Goal: Book appointment/travel/reservation

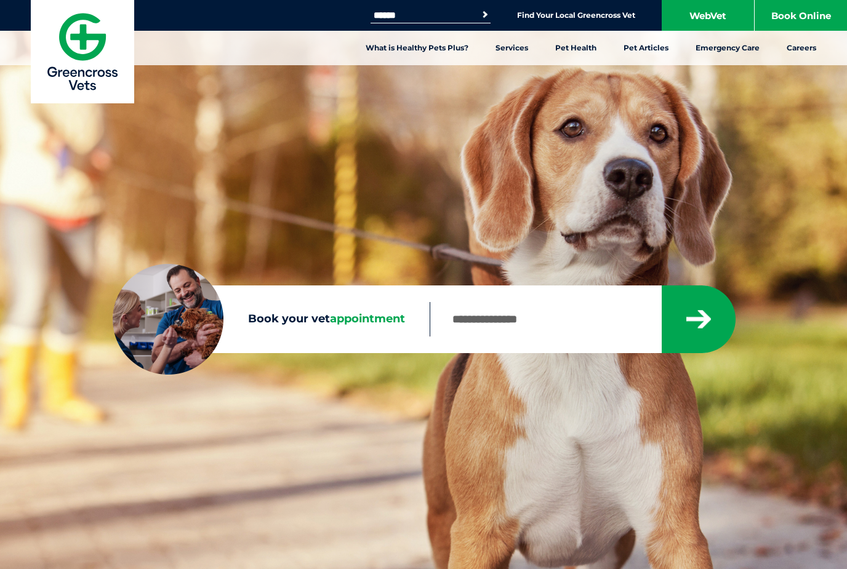
click at [476, 332] on input "Book your vet appointment" at bounding box center [544, 319] width 231 height 34
type input "****"
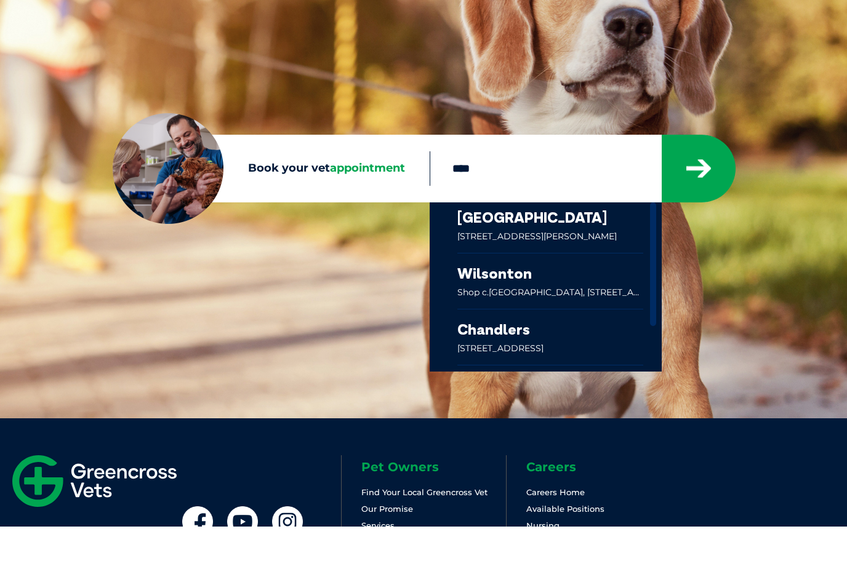
scroll to position [134, 0]
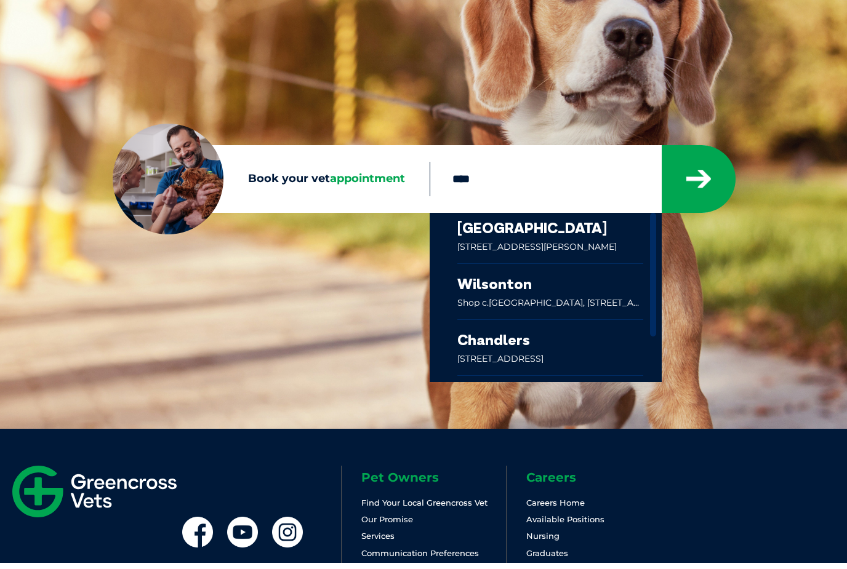
click at [558, 316] on link at bounding box center [550, 298] width 186 height 55
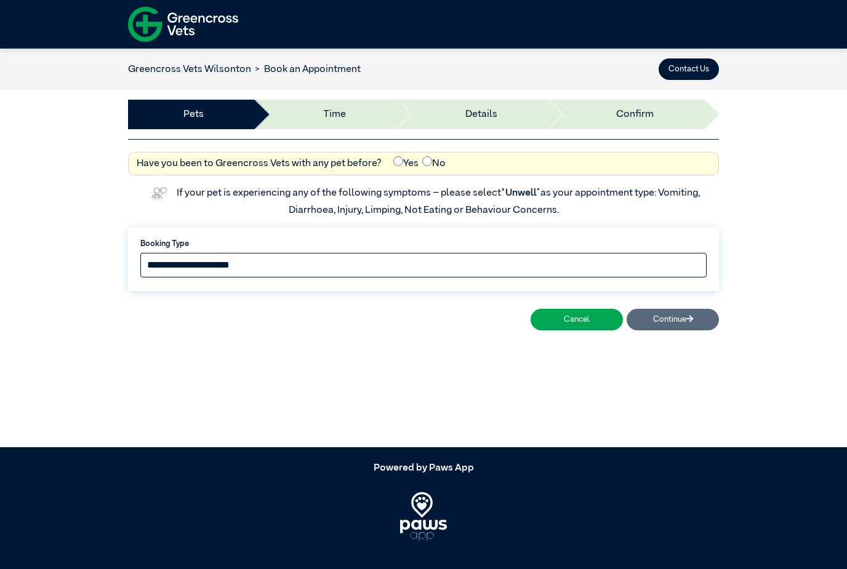
select select "*****"
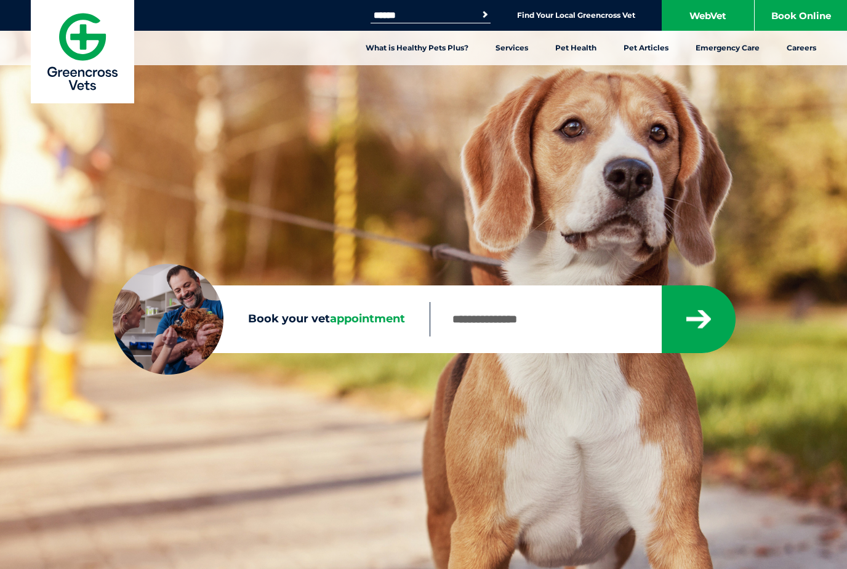
click at [407, 14] on input "Search for:" at bounding box center [422, 15] width 105 height 10
type input "********"
click at [482, 15] on button "Search" at bounding box center [485, 15] width 12 height 12
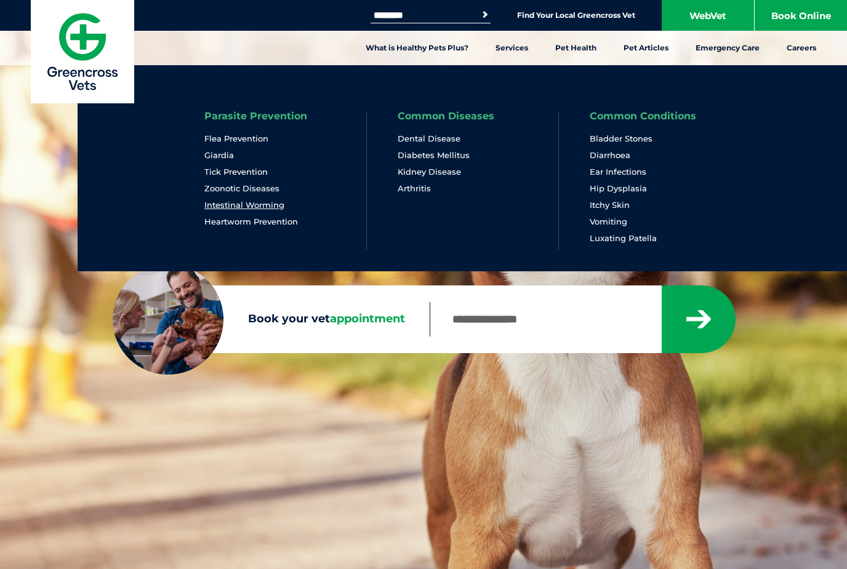
click at [249, 207] on link "Intestinal Worming" at bounding box center [244, 205] width 80 height 10
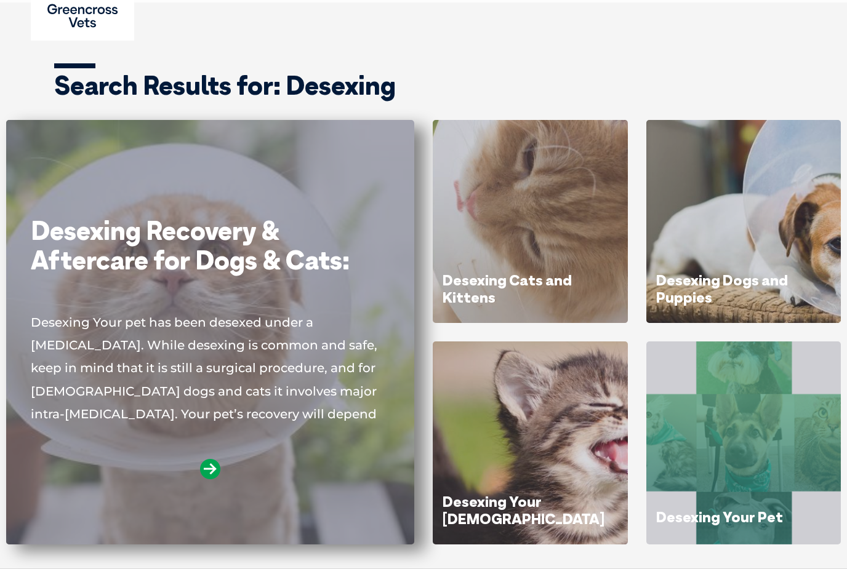
scroll to position [63, 0]
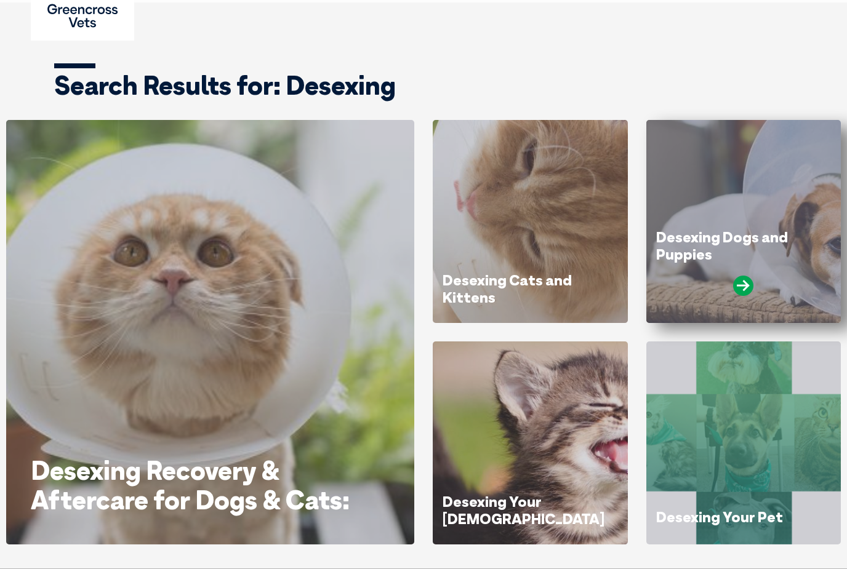
click at [680, 218] on div "Desexing Dogs and Puppies" at bounding box center [743, 221] width 195 height 203
click at [746, 281] on icon at bounding box center [743, 286] width 20 height 20
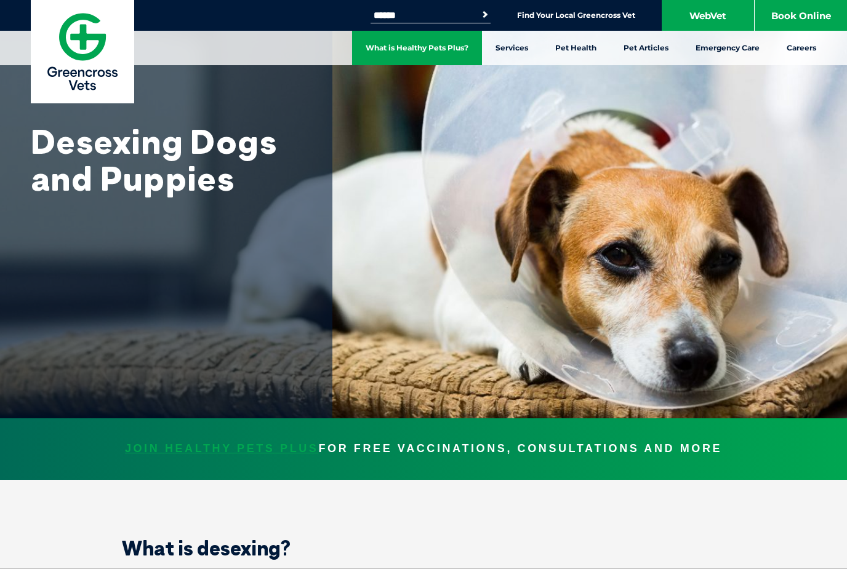
click at [469, 49] on link "What is Healthy Pets Plus?" at bounding box center [417, 48] width 130 height 34
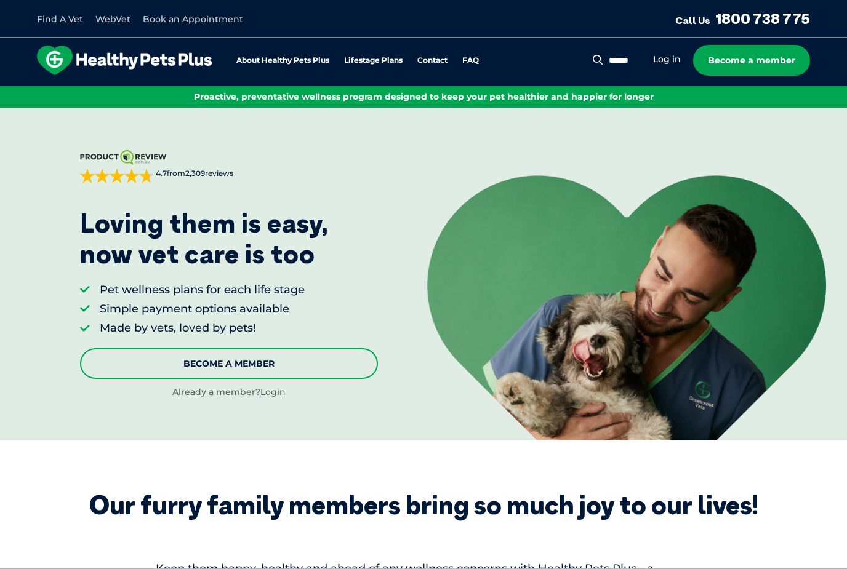
click at [252, 356] on link "Become A Member" at bounding box center [229, 363] width 298 height 31
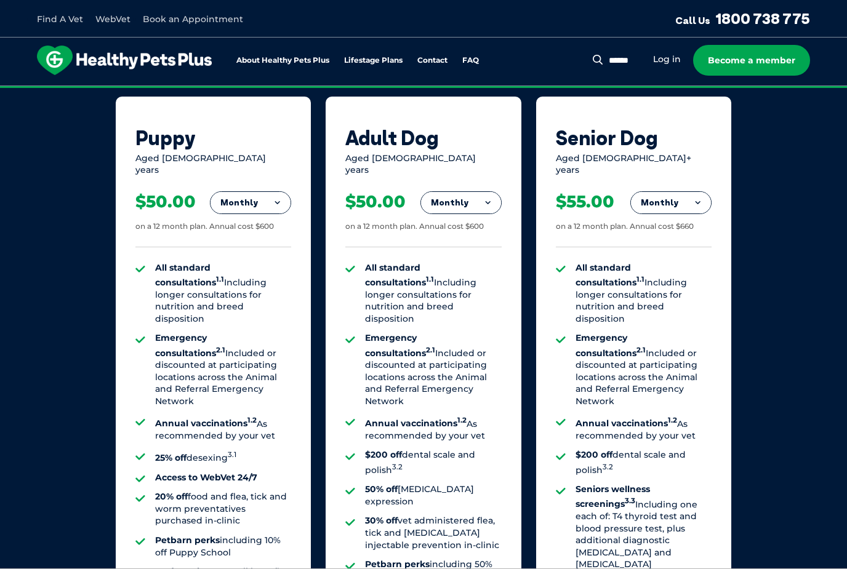
scroll to position [820, 0]
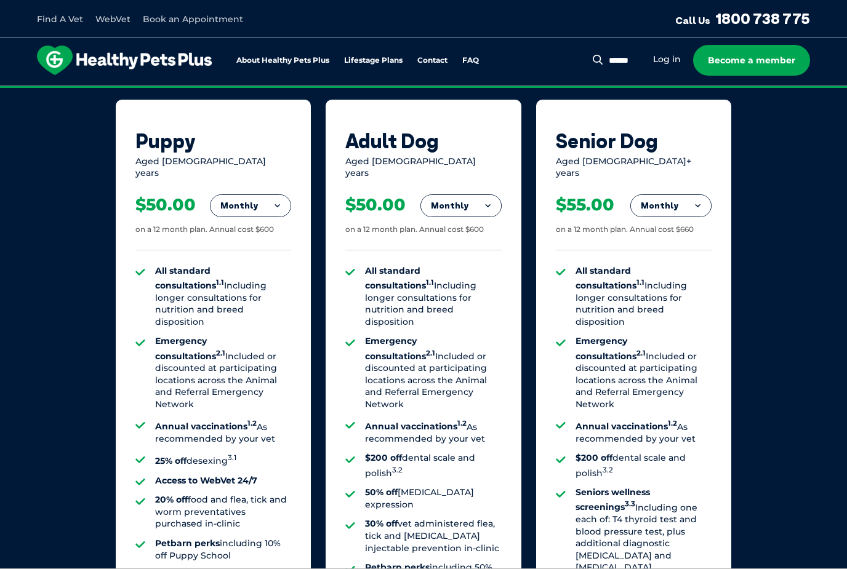
click at [474, 200] on button "Monthly" at bounding box center [461, 206] width 80 height 22
click at [471, 218] on li "Fortnightly" at bounding box center [461, 232] width 80 height 30
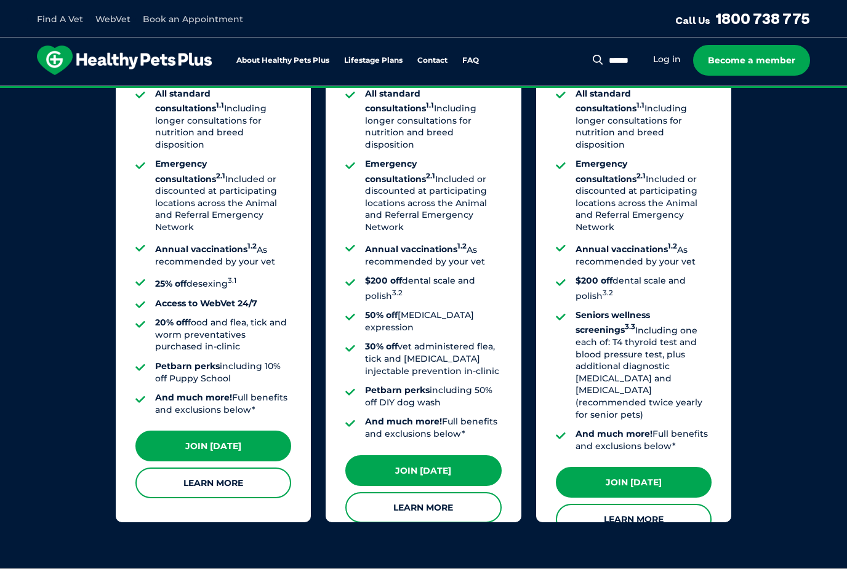
scroll to position [1023, 0]
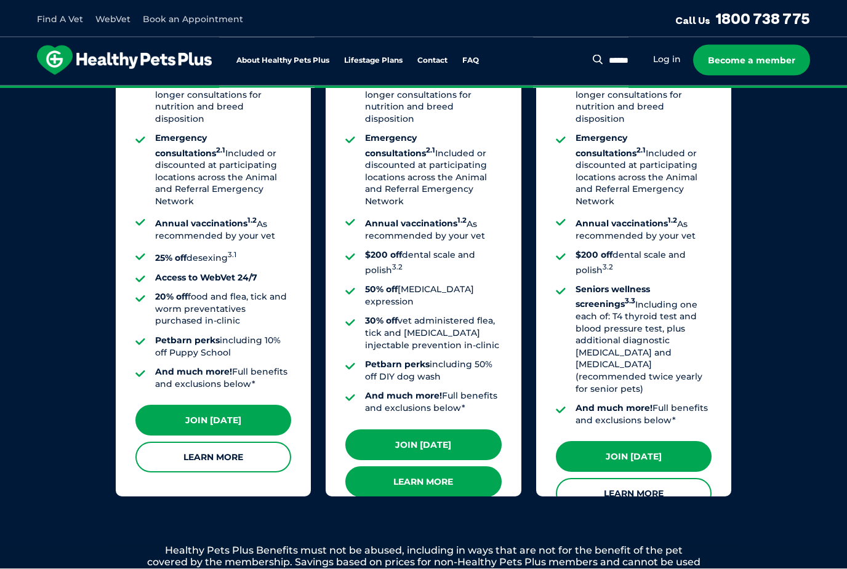
click at [437, 467] on link "Learn More" at bounding box center [423, 482] width 156 height 31
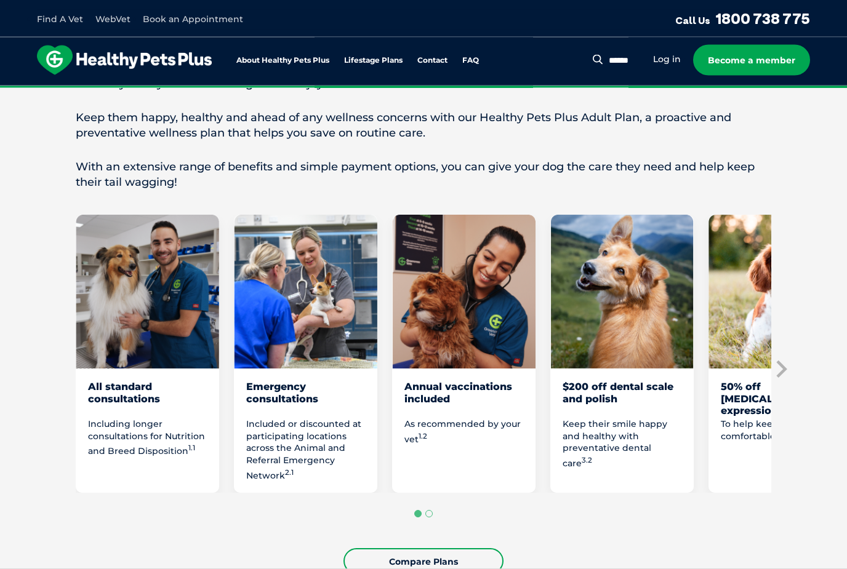
scroll to position [585, 0]
click at [785, 360] on icon "Next slide" at bounding box center [780, 369] width 18 height 18
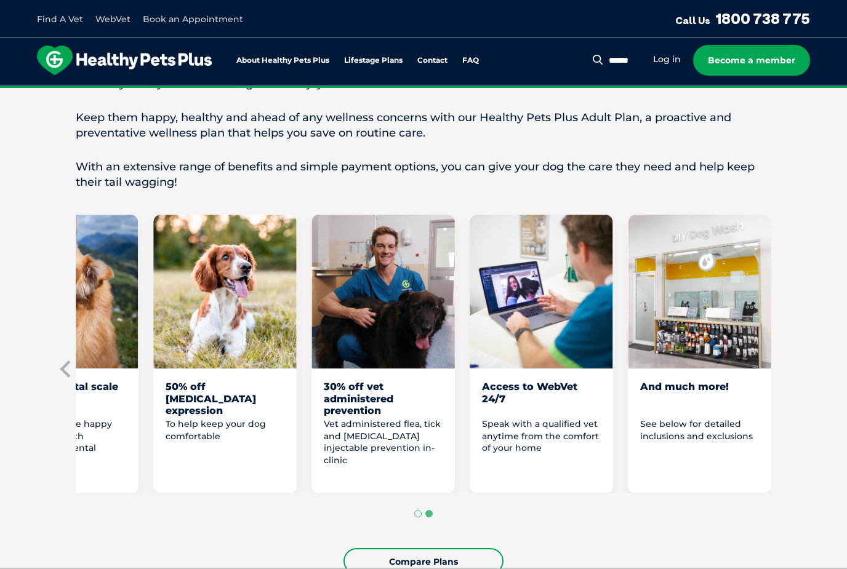
click at [707, 381] on div "And much more!" at bounding box center [699, 398] width 119 height 35
click at [705, 327] on img "8 of 8" at bounding box center [699, 292] width 143 height 154
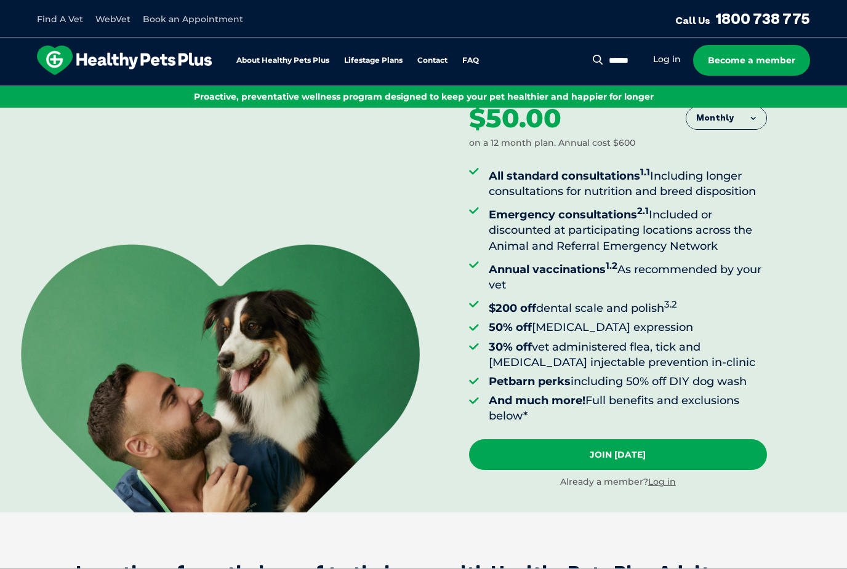
scroll to position [67, 0]
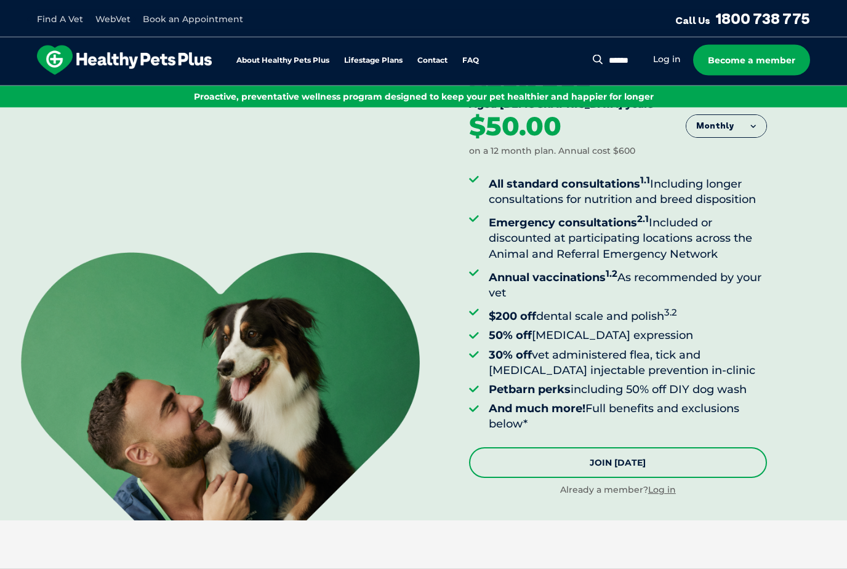
click at [594, 455] on link "Join Today" at bounding box center [618, 463] width 298 height 31
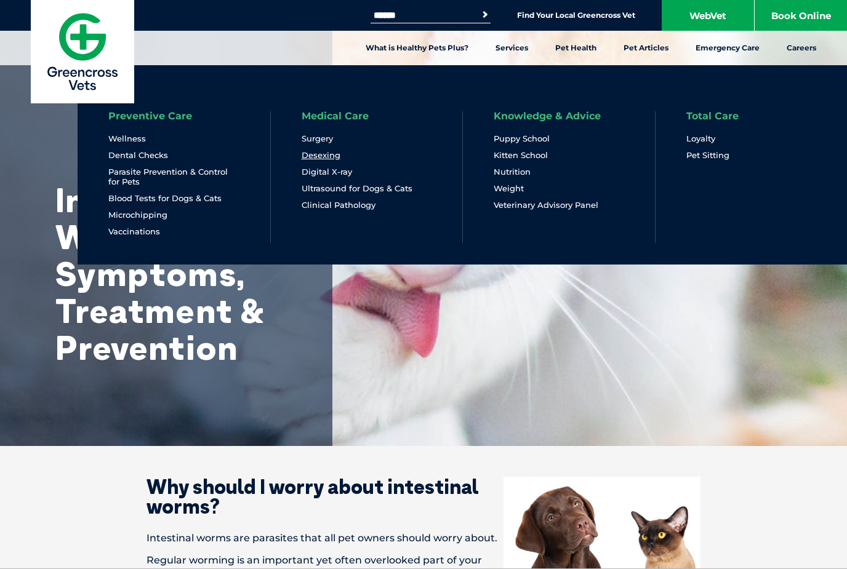
click at [319, 156] on link "Desexing" at bounding box center [320, 155] width 39 height 10
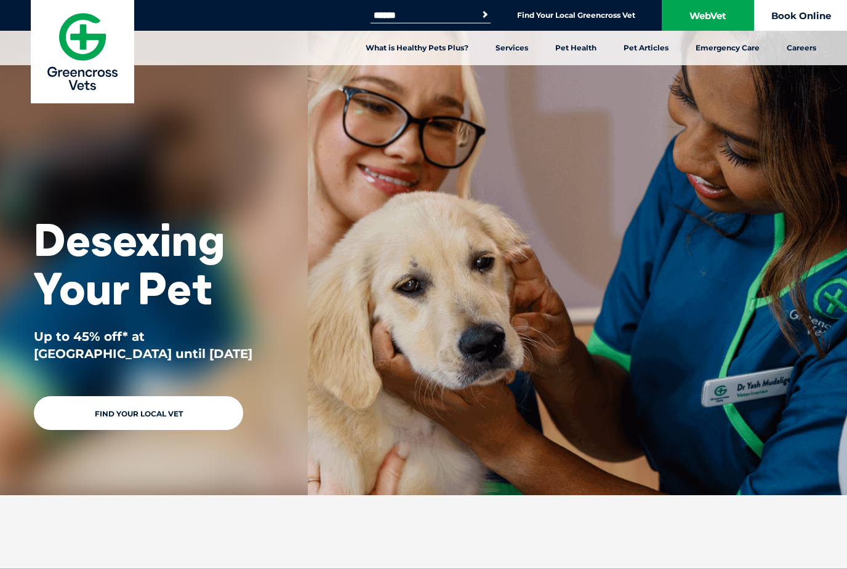
click at [784, 17] on link "Book Online" at bounding box center [800, 15] width 92 height 31
